Goal: Navigation & Orientation: Find specific page/section

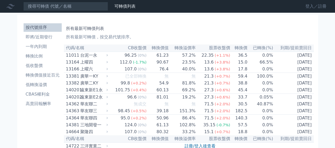
click at [312, 3] on link "登入／註冊" at bounding box center [316, 6] width 30 height 8
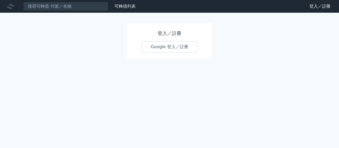
click at [162, 48] on link "Google 登入／註冊" at bounding box center [169, 46] width 55 height 11
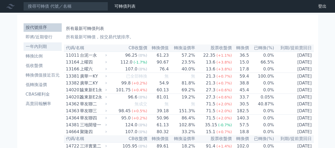
click at [38, 46] on li "一年內到期" at bounding box center [43, 46] width 38 height 6
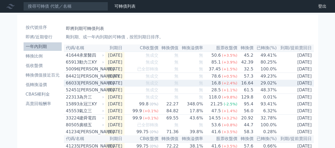
click at [88, 86] on div "[PERSON_NAME]" at bounding box center [91, 83] width 24 height 6
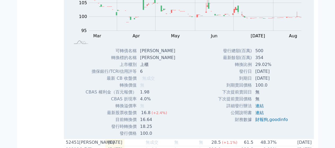
scroll to position [123, 0]
